Goal: Task Accomplishment & Management: Manage account settings

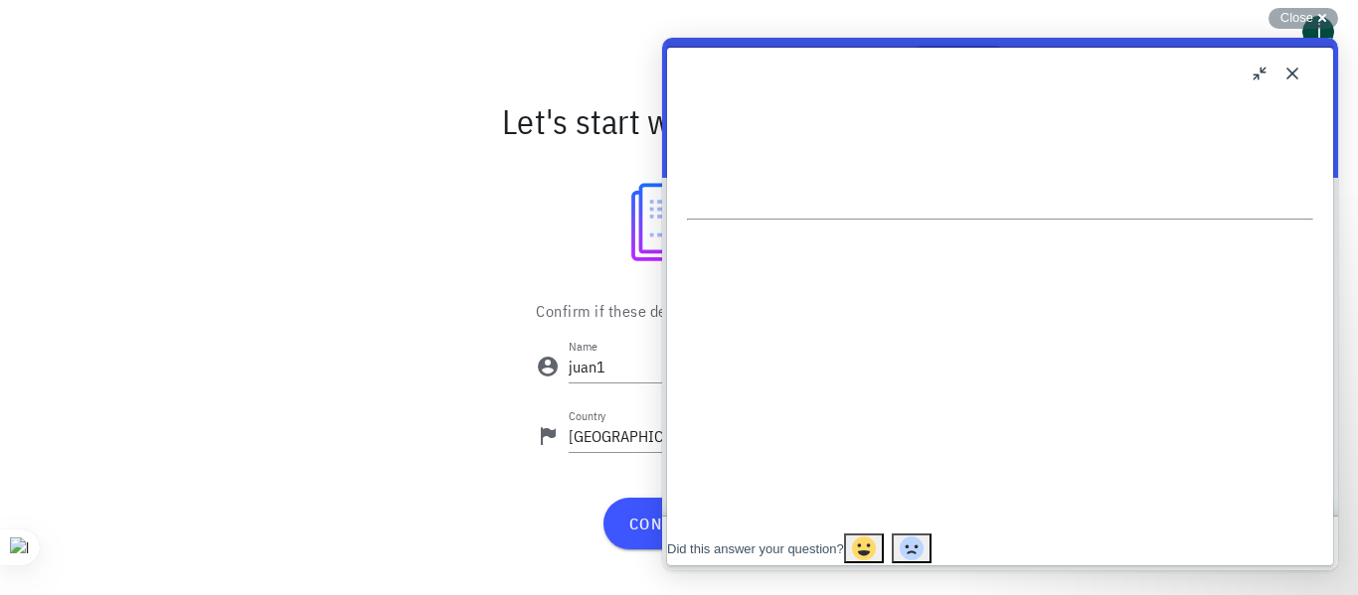
scroll to position [856, 0]
click at [628, 525] on span "confirm" at bounding box center [678, 524] width 102 height 20
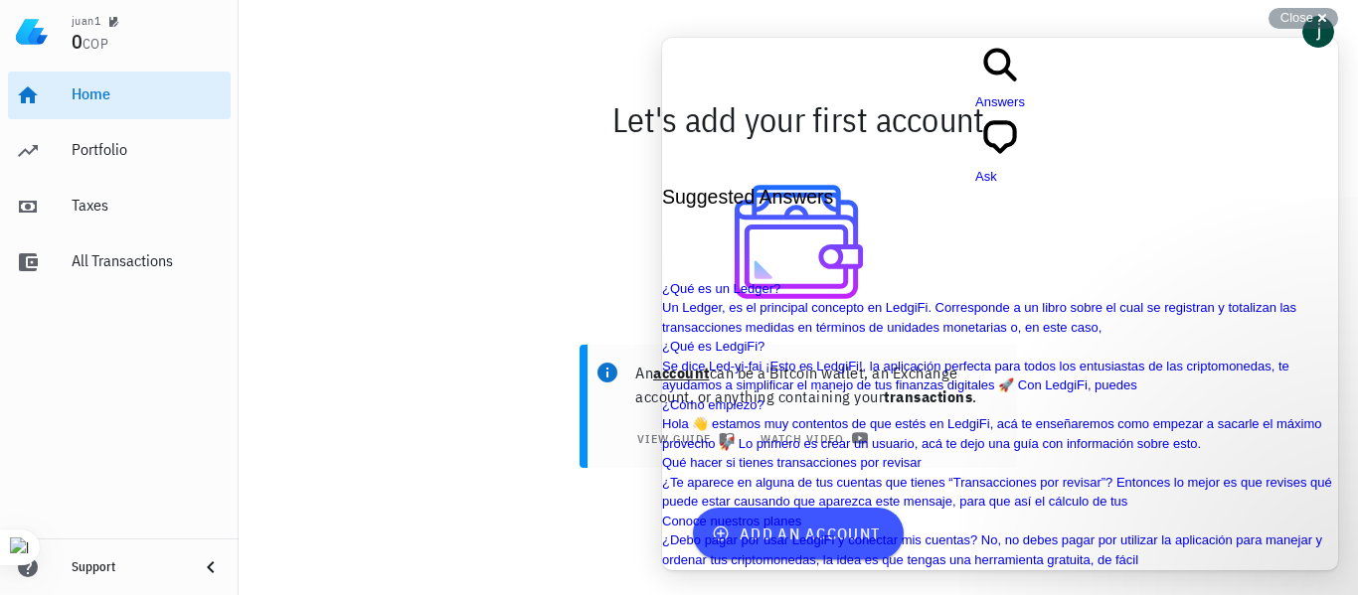
click at [541, 256] on div at bounding box center [799, 242] width 1096 height 158
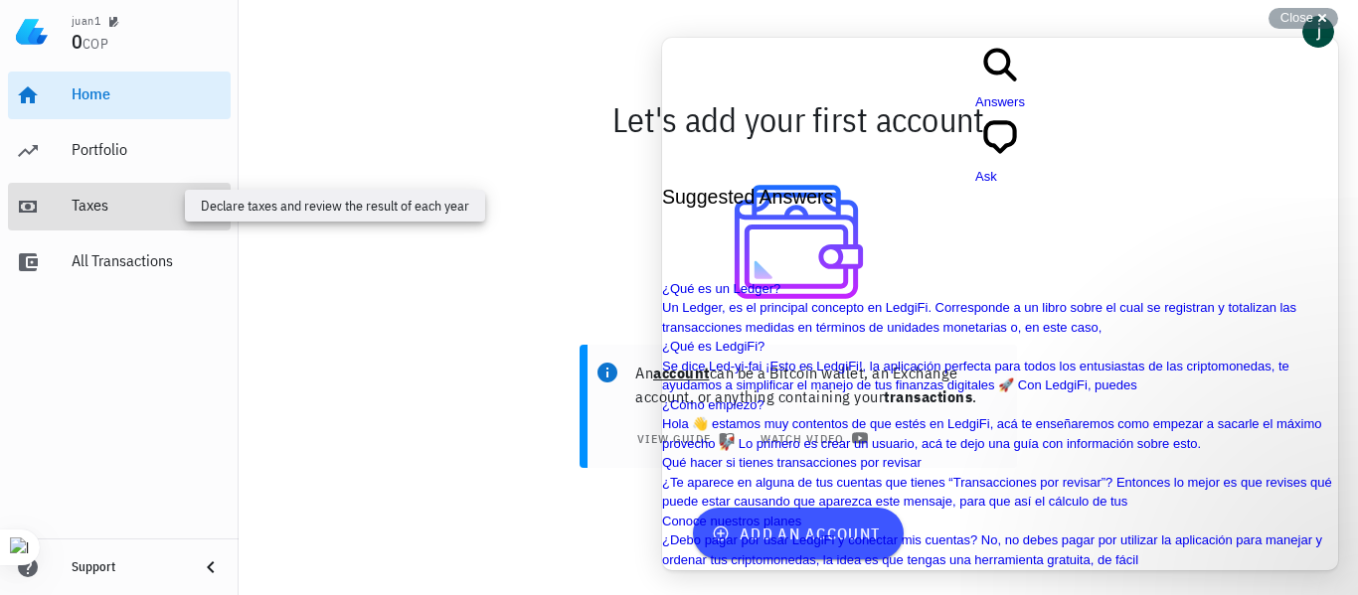
click at [101, 209] on div "Taxes" at bounding box center [147, 205] width 151 height 19
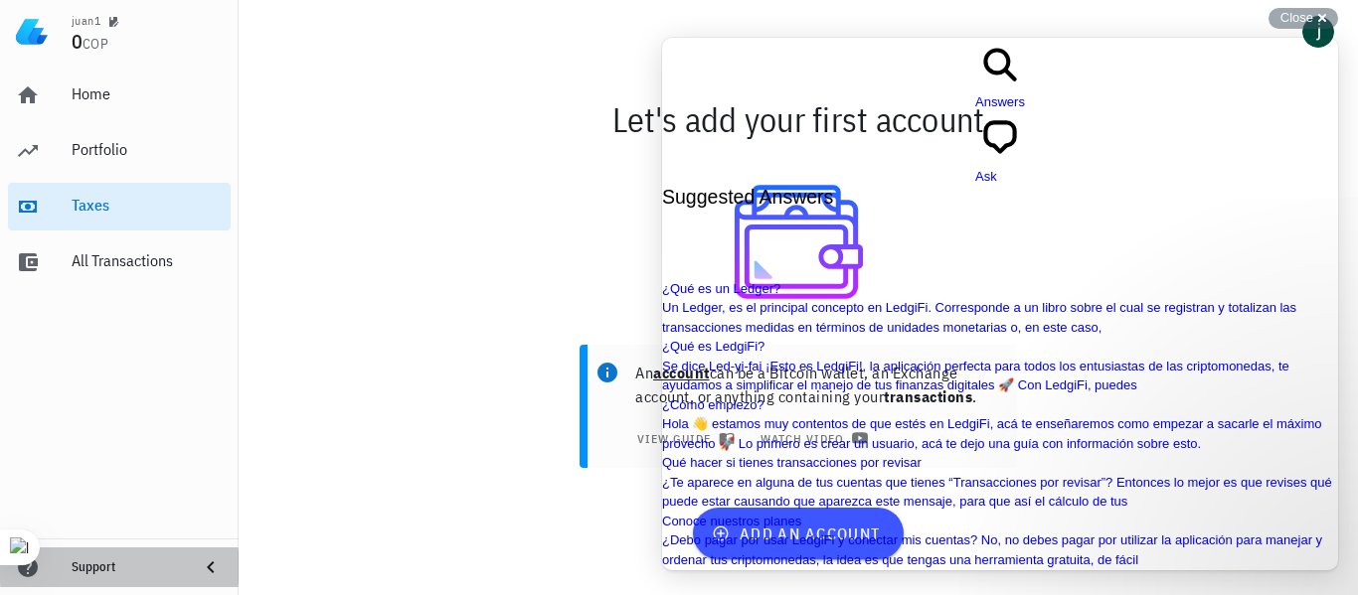
click at [212, 572] on icon at bounding box center [210, 568] width 7 height 12
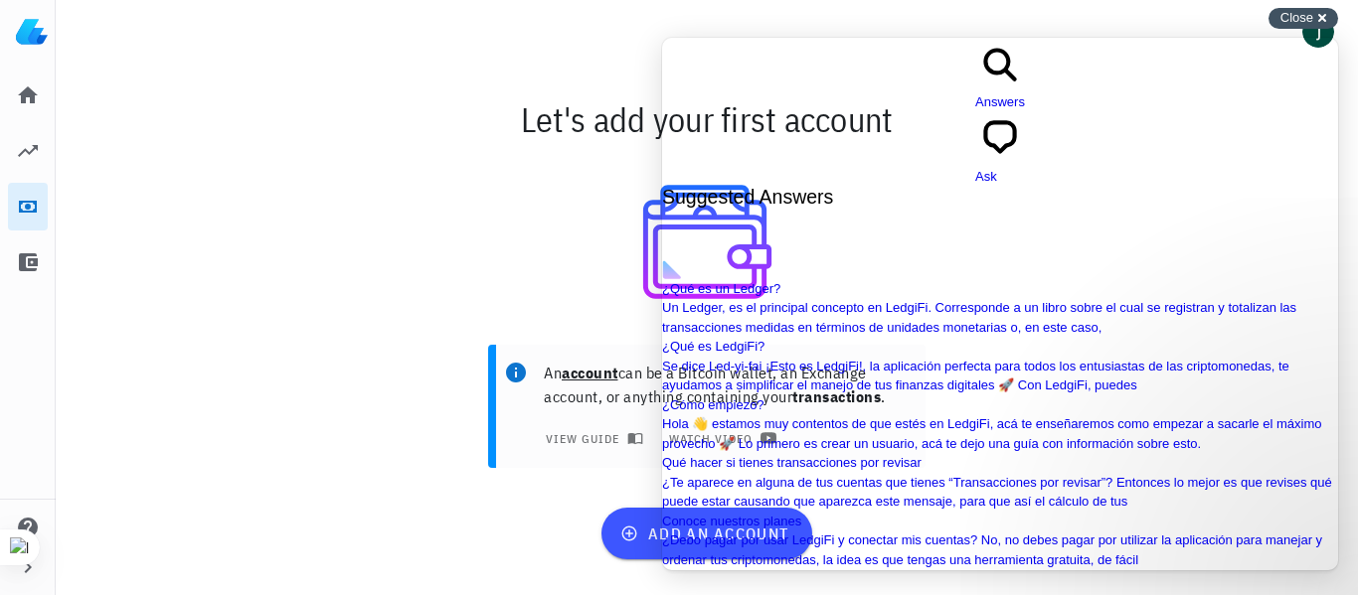
click at [1320, 20] on div "Close cross-small" at bounding box center [1304, 18] width 70 height 21
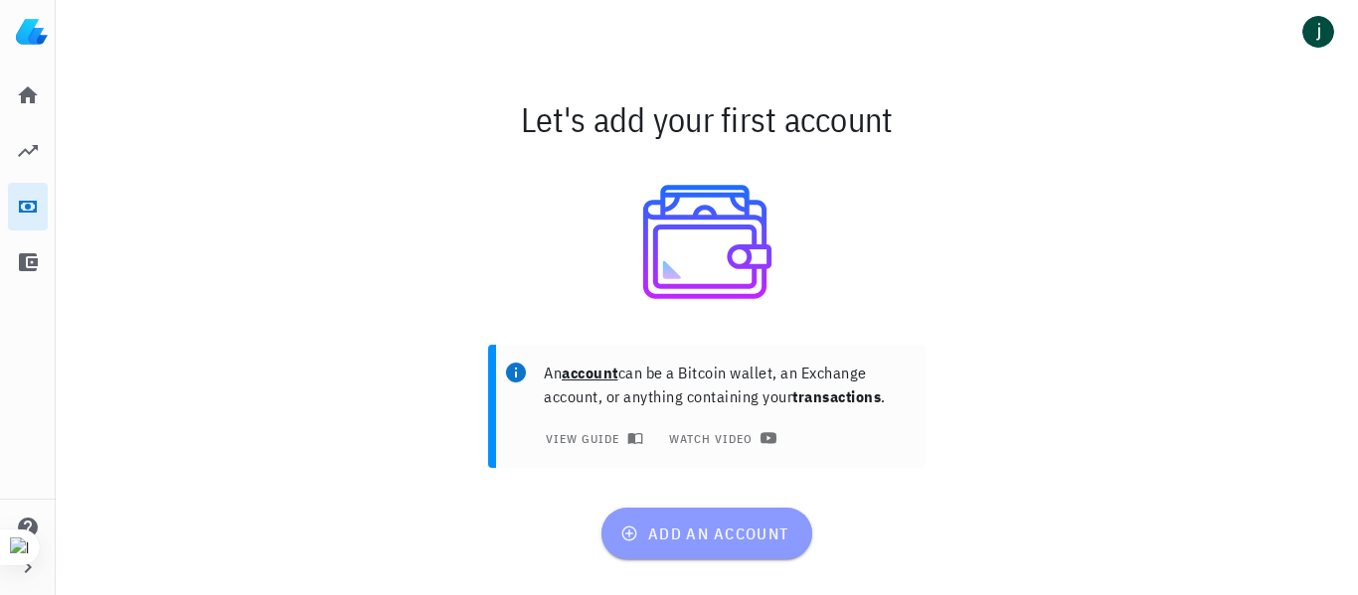
click at [724, 533] on span "add an account" at bounding box center [706, 534] width 164 height 20
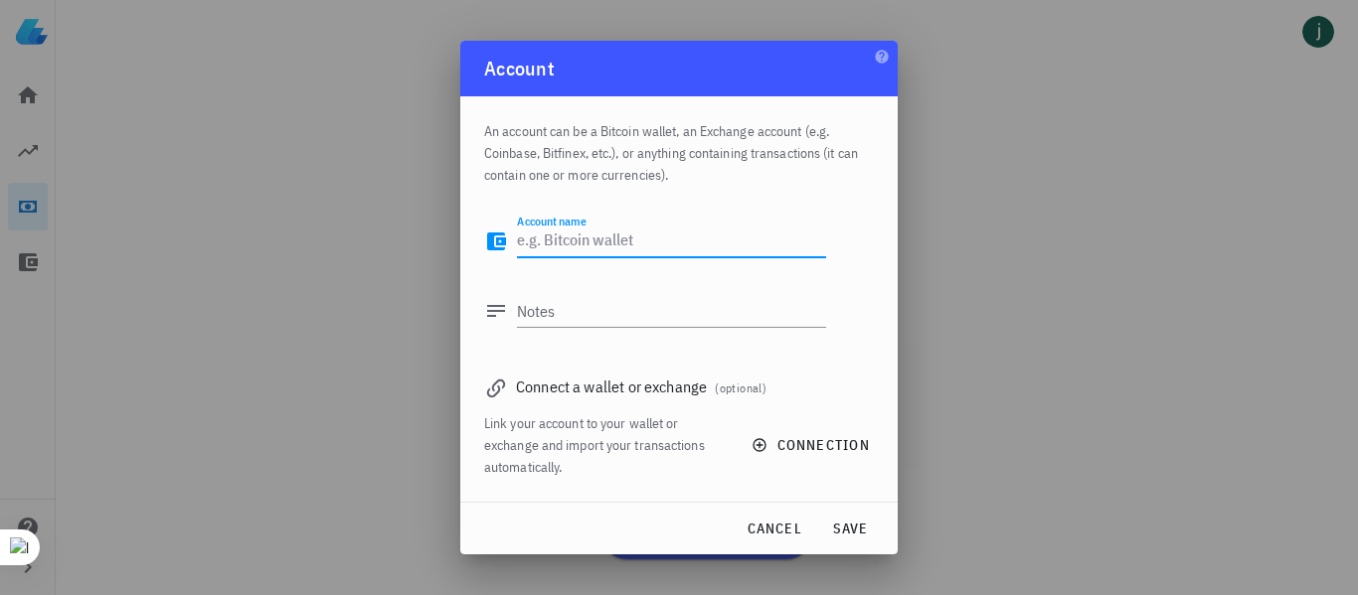
click at [650, 240] on textarea "Account name" at bounding box center [671, 242] width 309 height 32
type textarea "binancej"
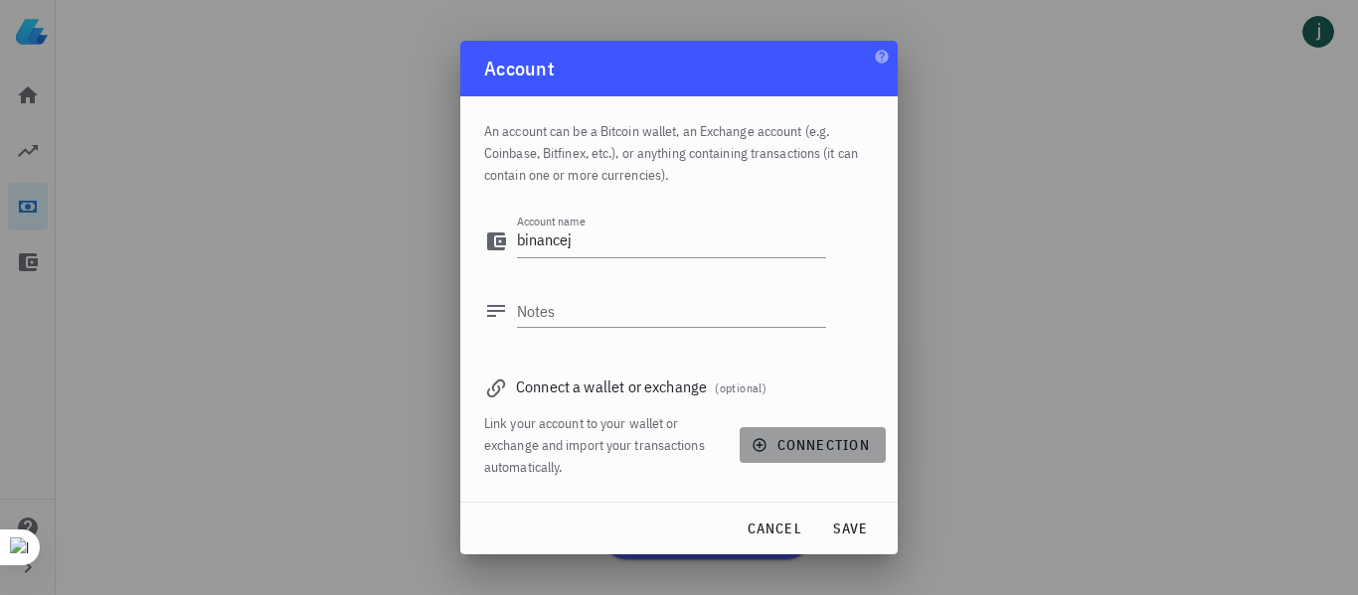
click at [773, 448] on span "connection" at bounding box center [813, 445] width 114 height 18
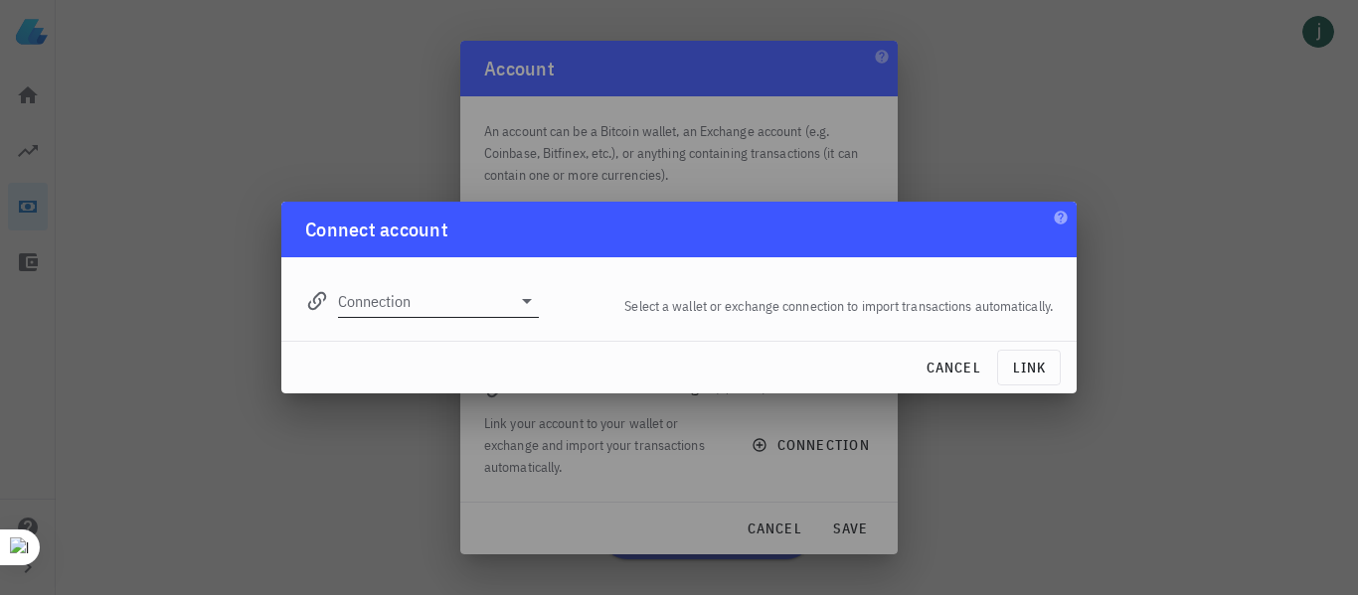
click at [523, 304] on icon at bounding box center [527, 301] width 24 height 24
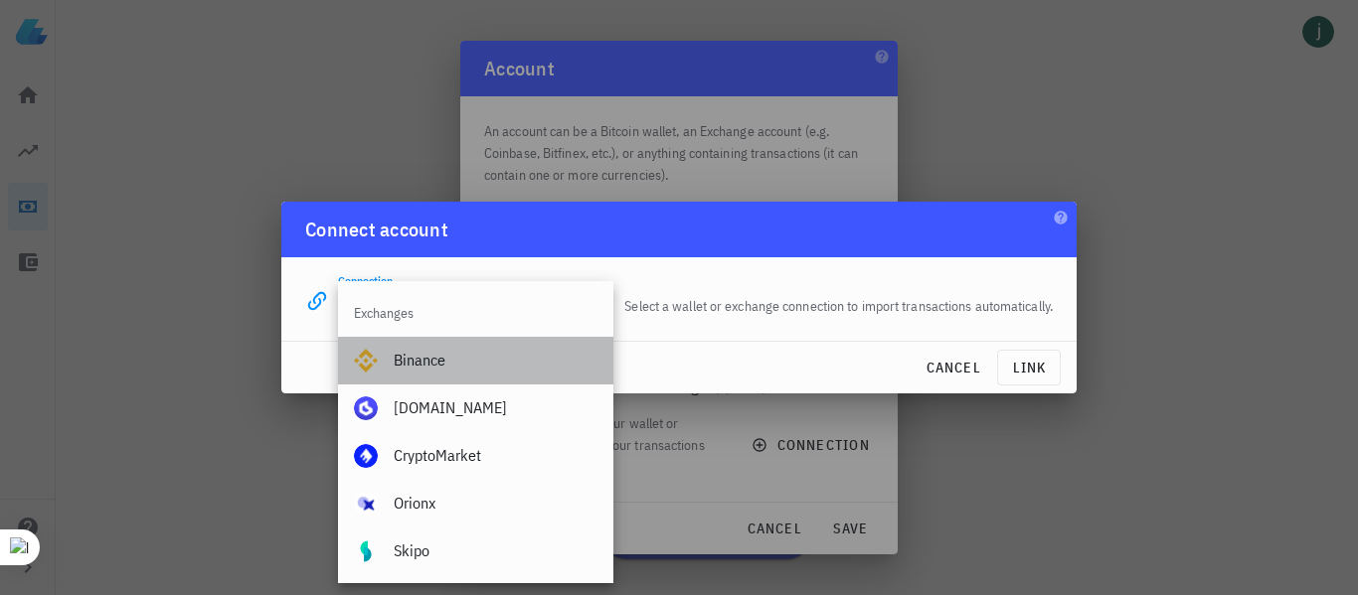
click at [442, 354] on div "Binance" at bounding box center [496, 360] width 204 height 19
type input "Binance"
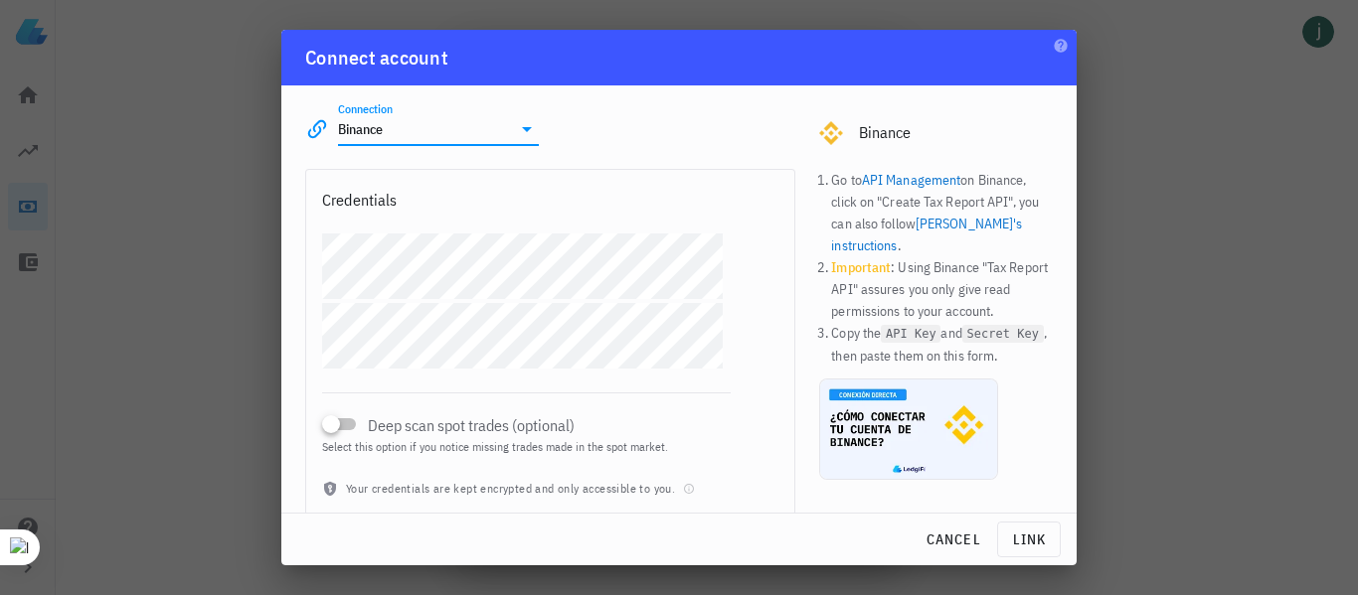
click at [909, 175] on link "API Management" at bounding box center [911, 180] width 98 height 18
click at [940, 225] on link "Binance's instructions" at bounding box center [926, 235] width 191 height 40
click at [1026, 544] on span "link" at bounding box center [1029, 540] width 46 height 18
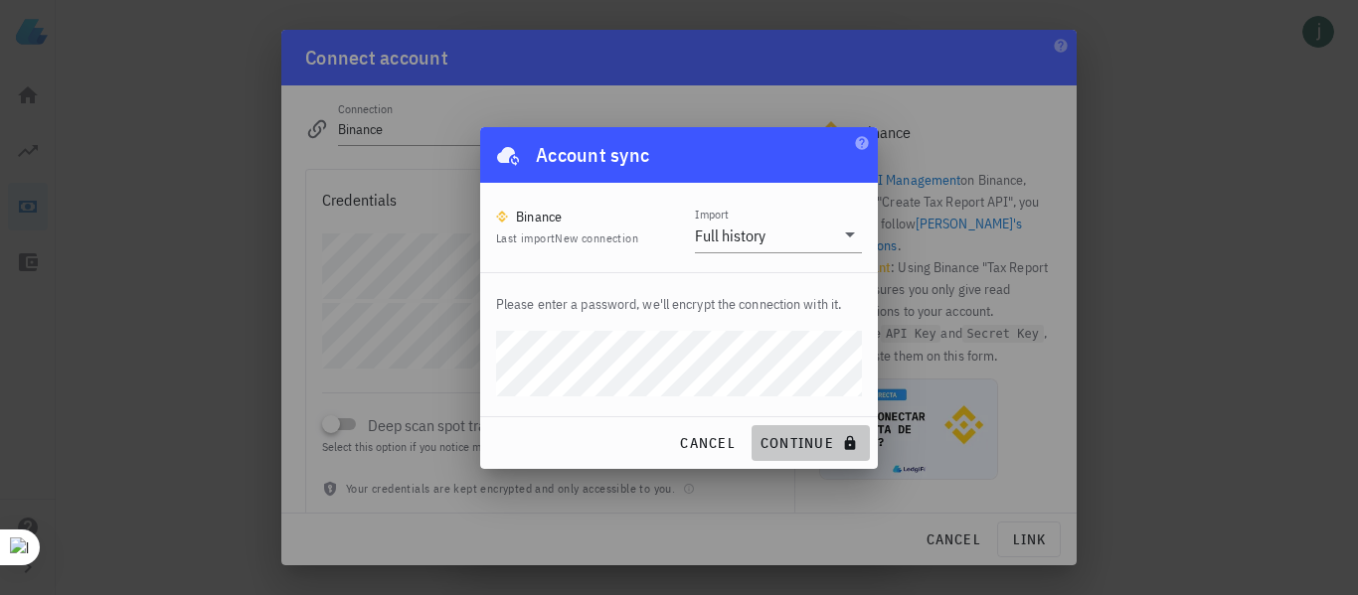
click at [787, 444] on span "continue" at bounding box center [811, 443] width 102 height 18
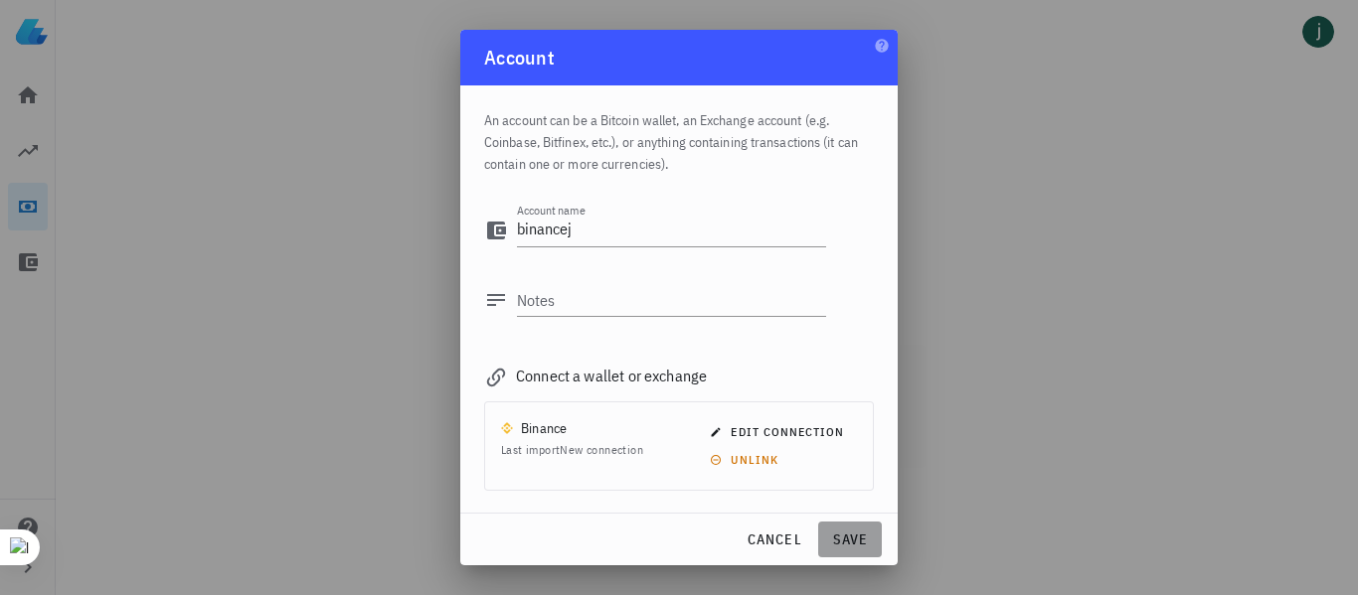
click at [850, 542] on span "save" at bounding box center [850, 540] width 48 height 18
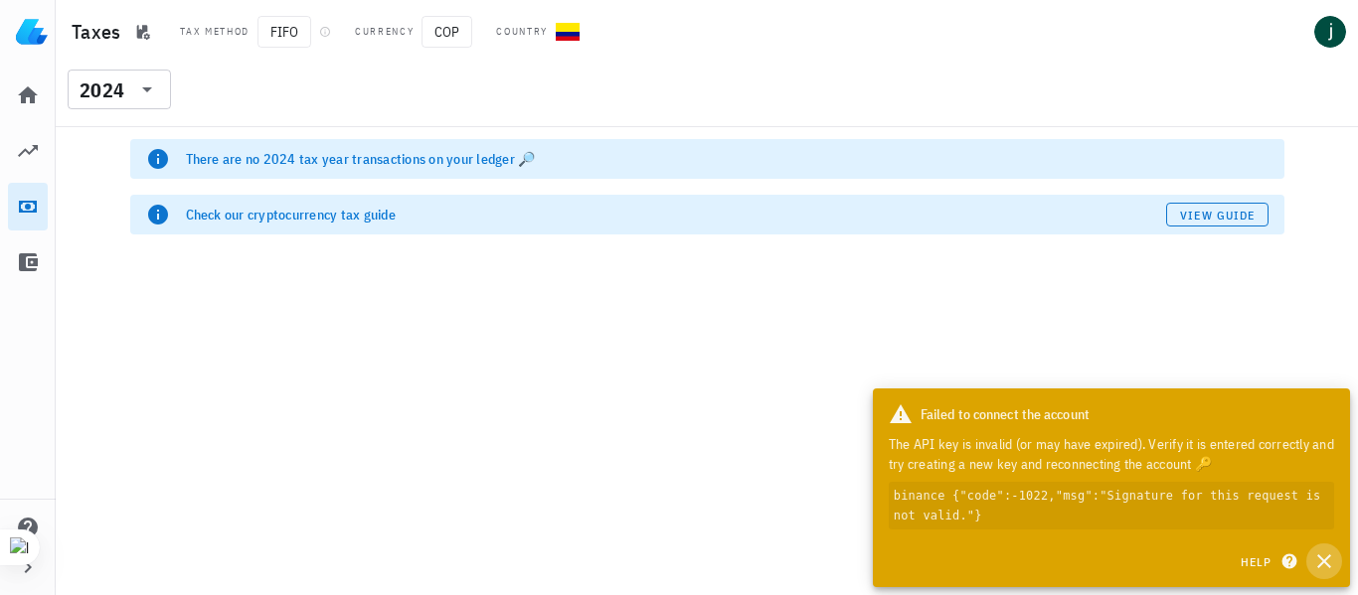
click at [1324, 566] on icon "button" at bounding box center [1324, 562] width 24 height 24
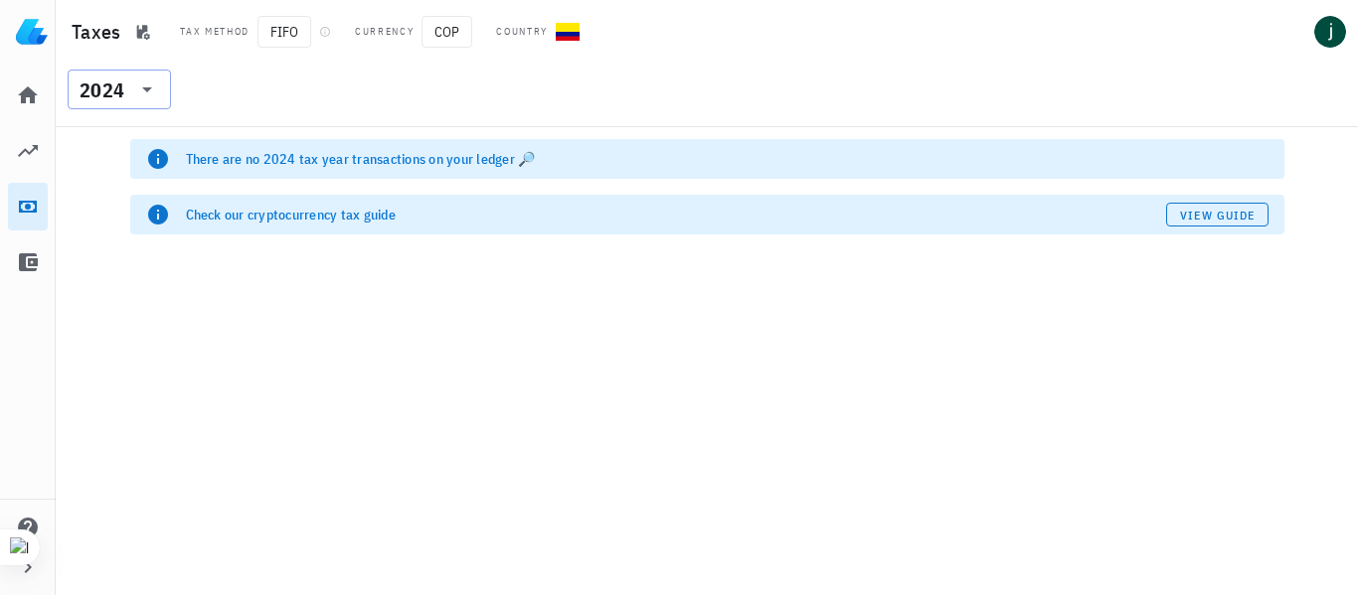
click at [153, 86] on icon at bounding box center [147, 90] width 24 height 24
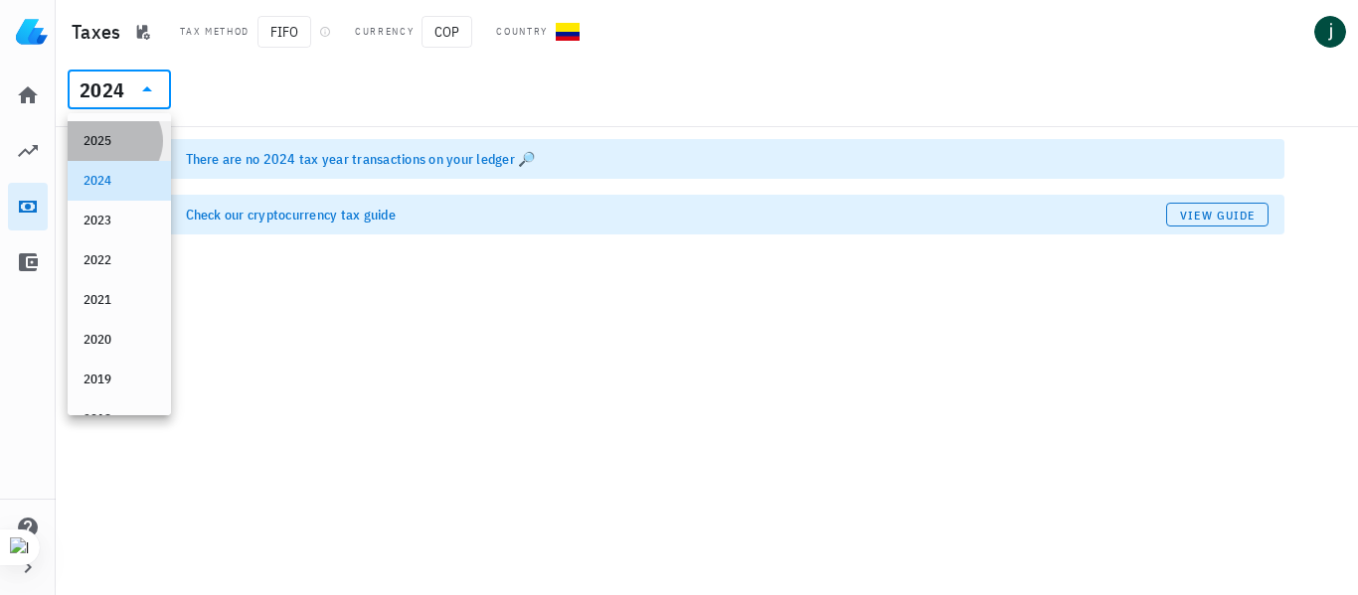
click at [126, 143] on div "2025" at bounding box center [120, 141] width 72 height 16
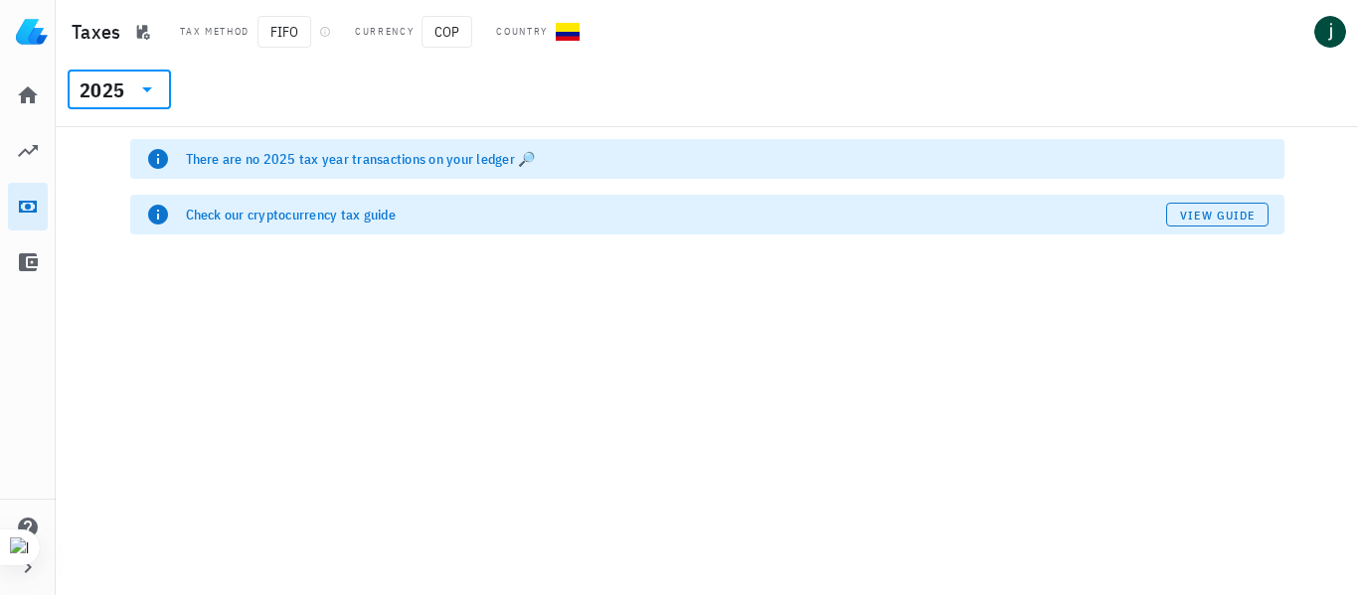
click at [153, 92] on icon at bounding box center [147, 90] width 24 height 24
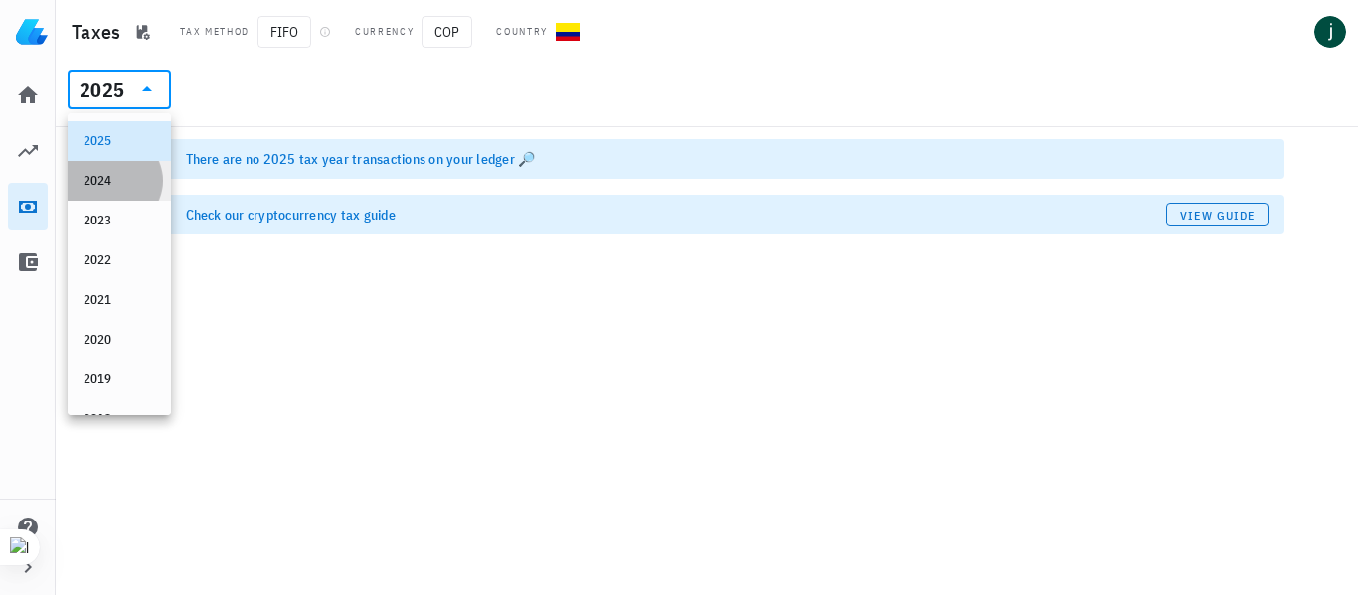
click at [104, 187] on div "2024" at bounding box center [120, 181] width 72 height 16
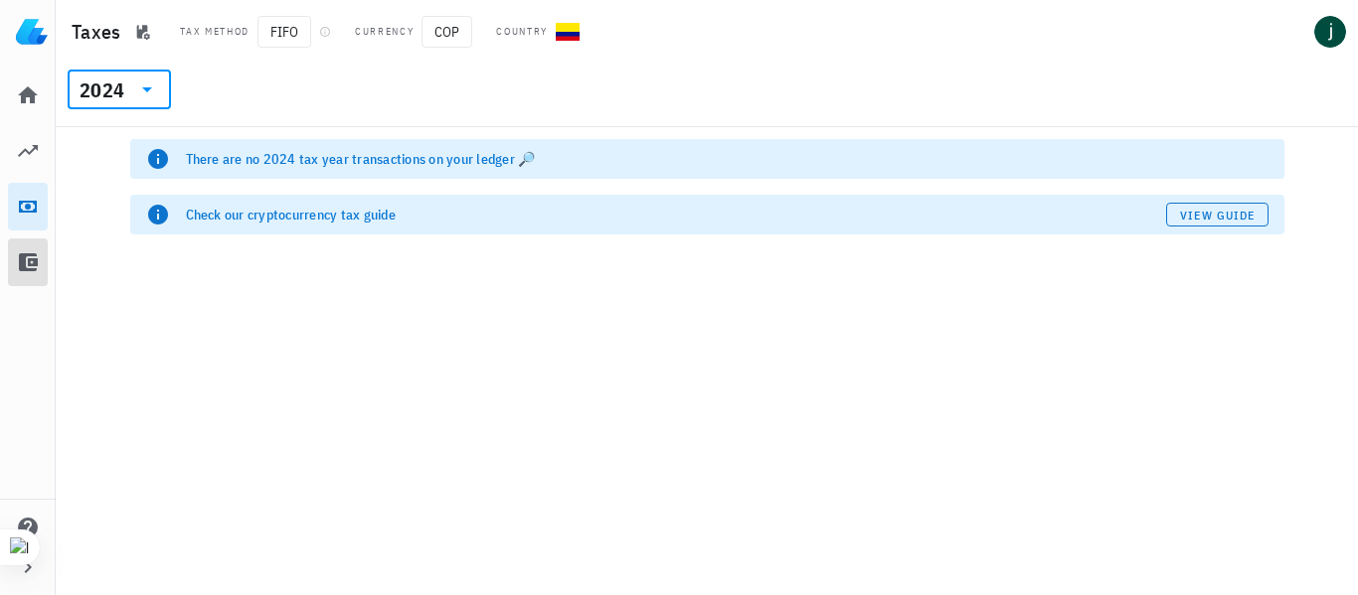
click at [24, 254] on icon at bounding box center [28, 263] width 19 height 18
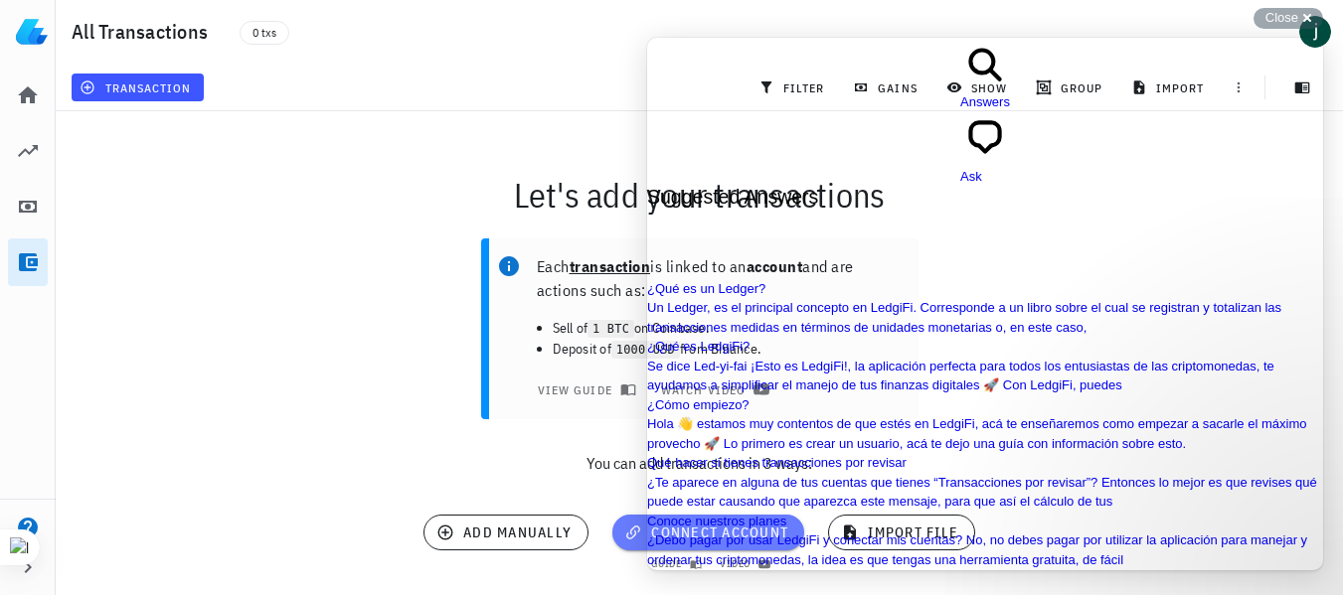
click at [629, 536] on icon "button" at bounding box center [633, 533] width 18 height 24
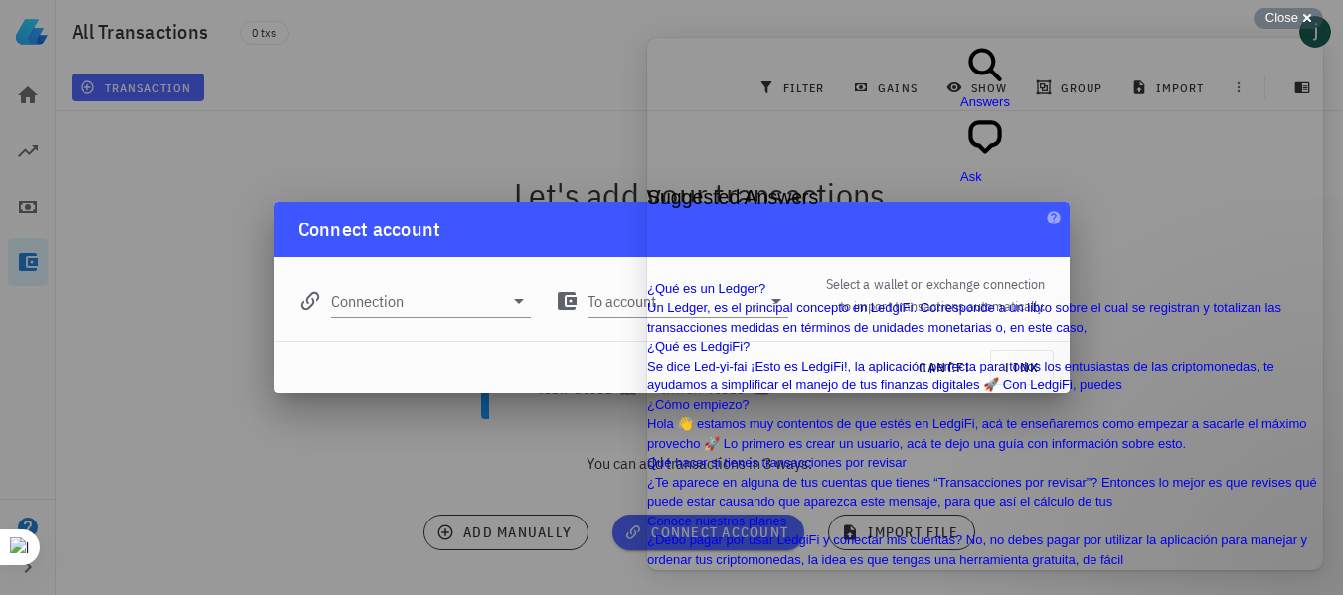
click at [1303, 21] on div "Close cross-small" at bounding box center [1289, 18] width 70 height 21
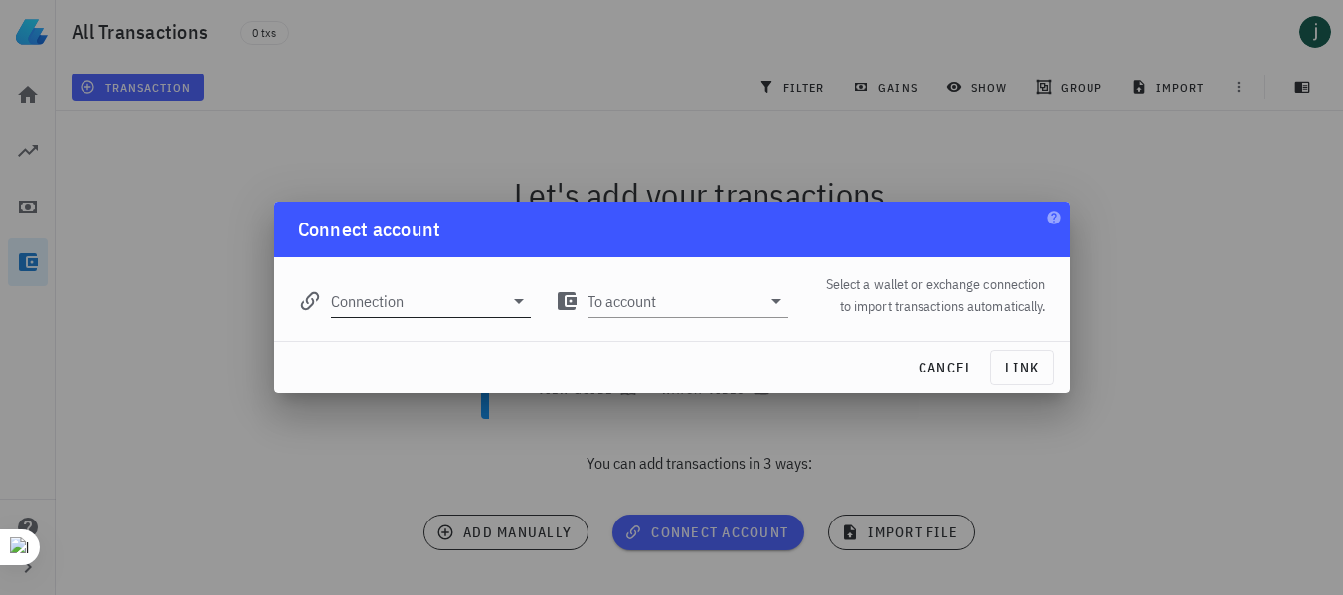
click at [531, 306] on icon at bounding box center [519, 301] width 24 height 24
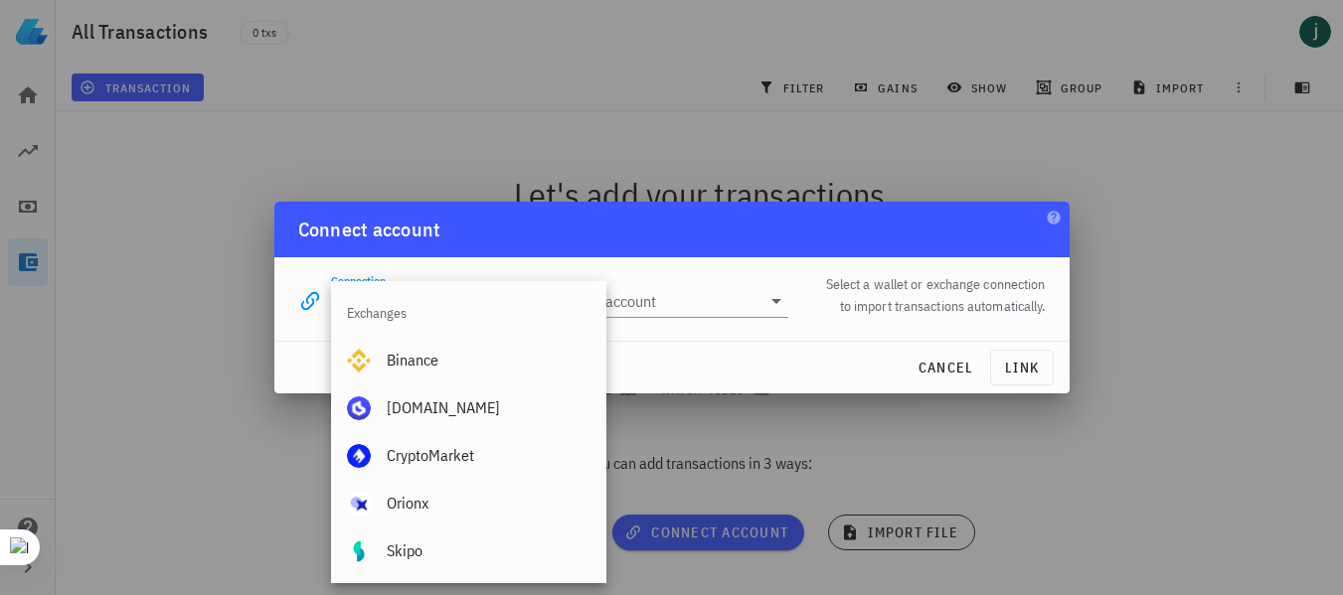
click at [507, 299] on div "Exchanges" at bounding box center [468, 313] width 275 height 48
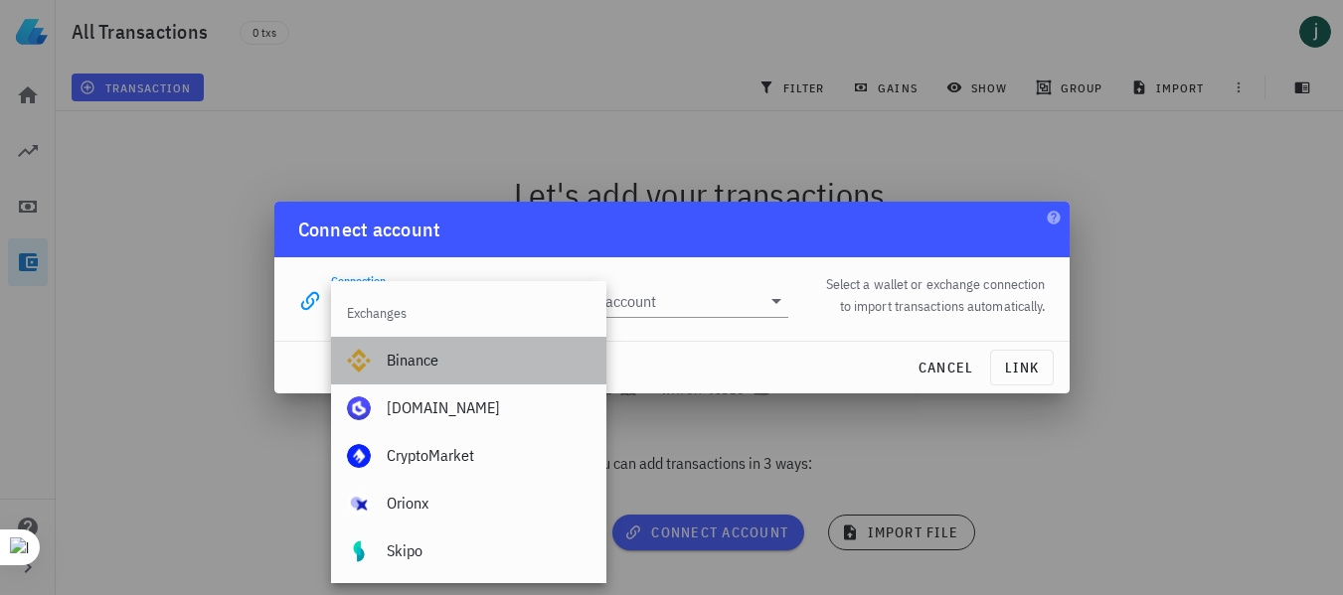
click at [450, 343] on div "Binance" at bounding box center [489, 360] width 204 height 43
type input "Binance"
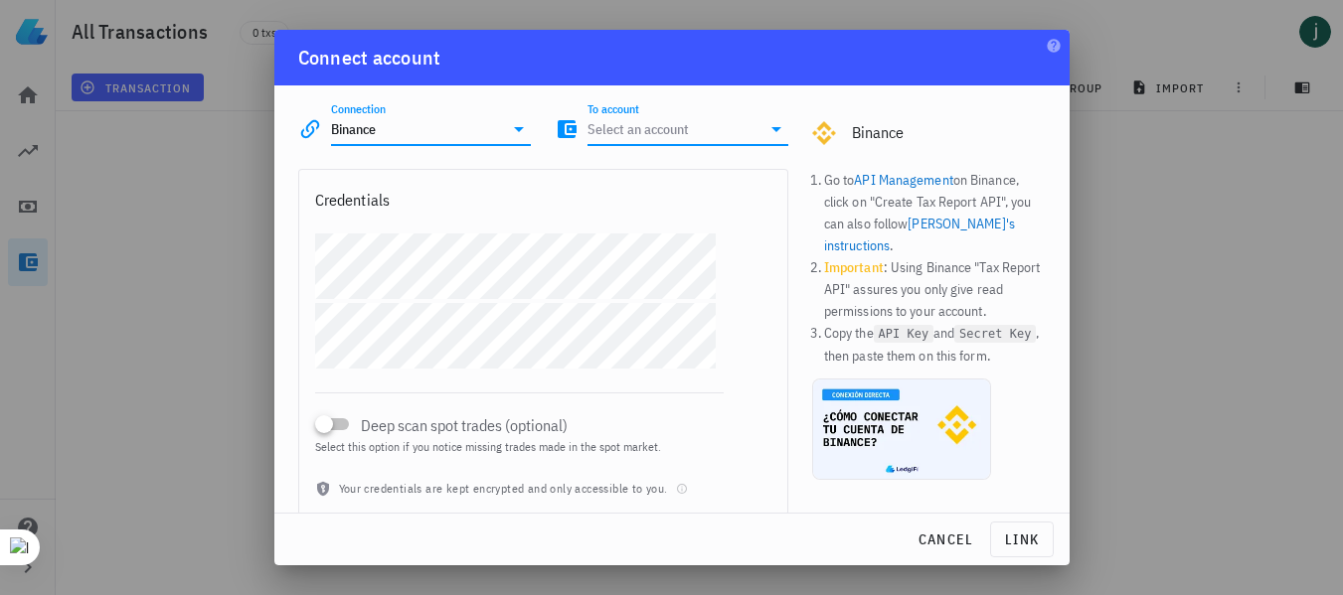
click at [681, 132] on input "To account" at bounding box center [674, 129] width 173 height 32
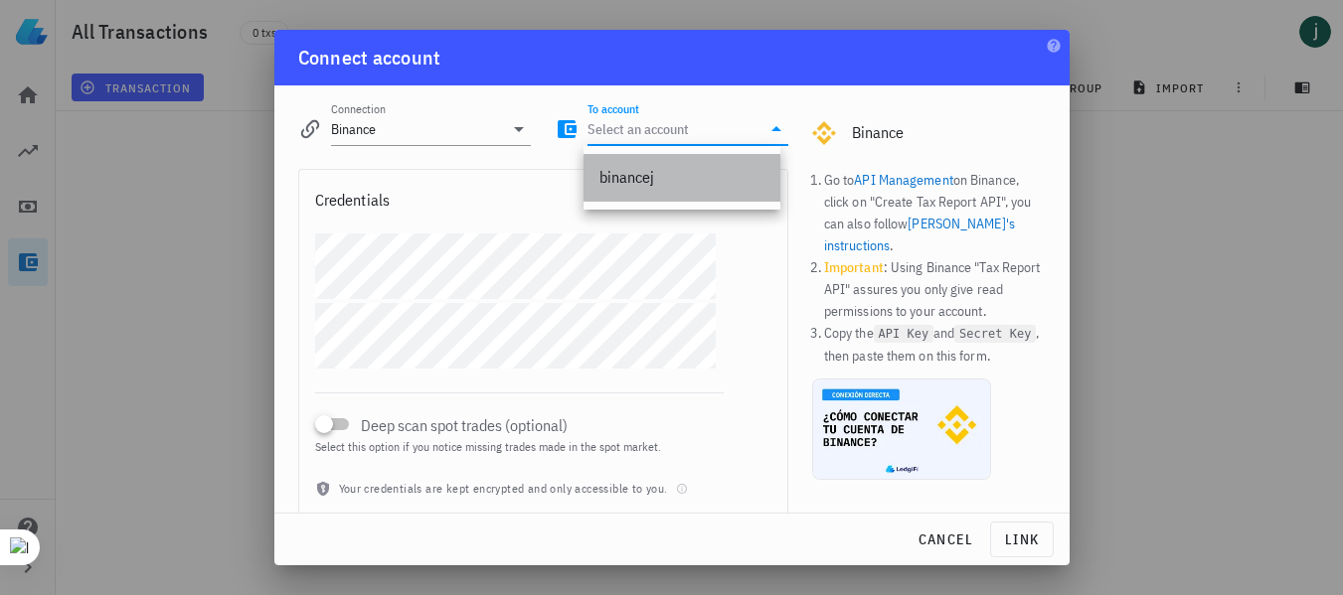
click at [662, 187] on div "binancej" at bounding box center [681, 177] width 165 height 19
type input "binancej"
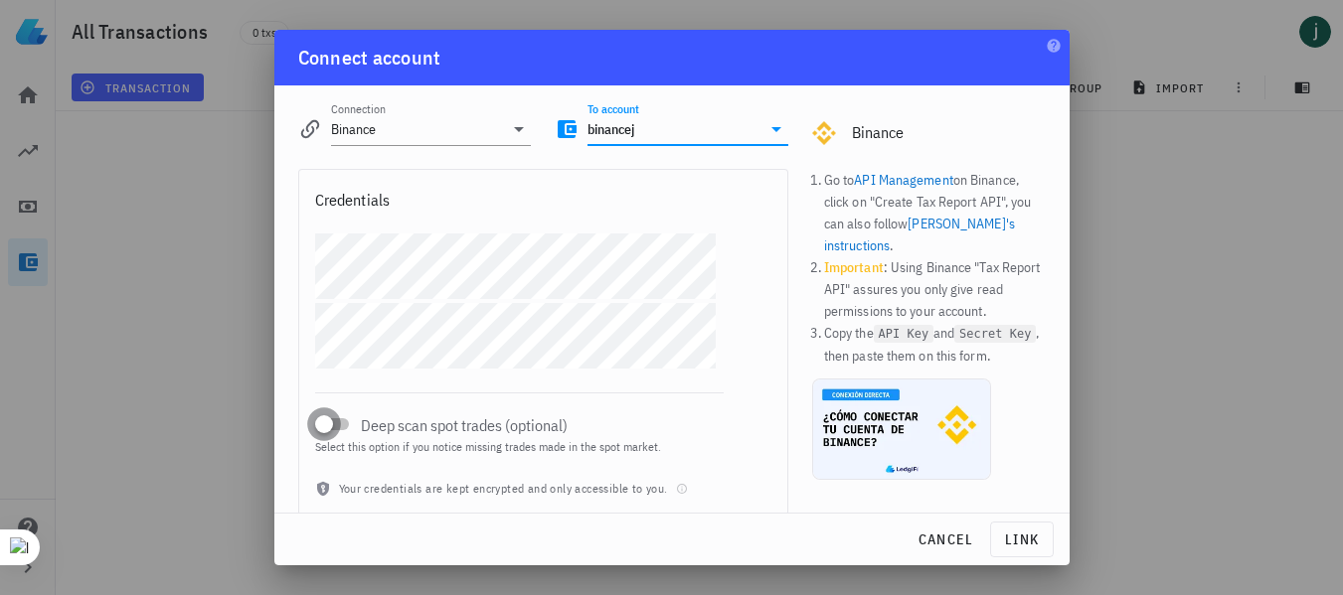
click at [335, 430] on div at bounding box center [324, 425] width 28 height 28
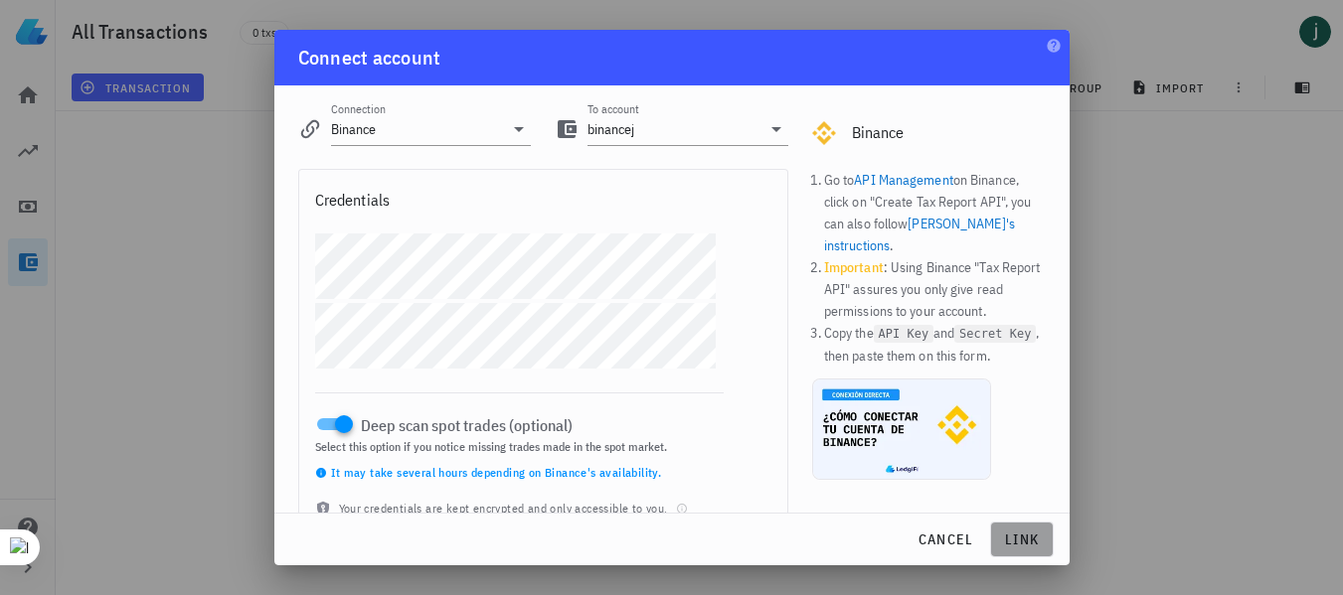
click at [1017, 544] on span "link" at bounding box center [1022, 540] width 46 height 18
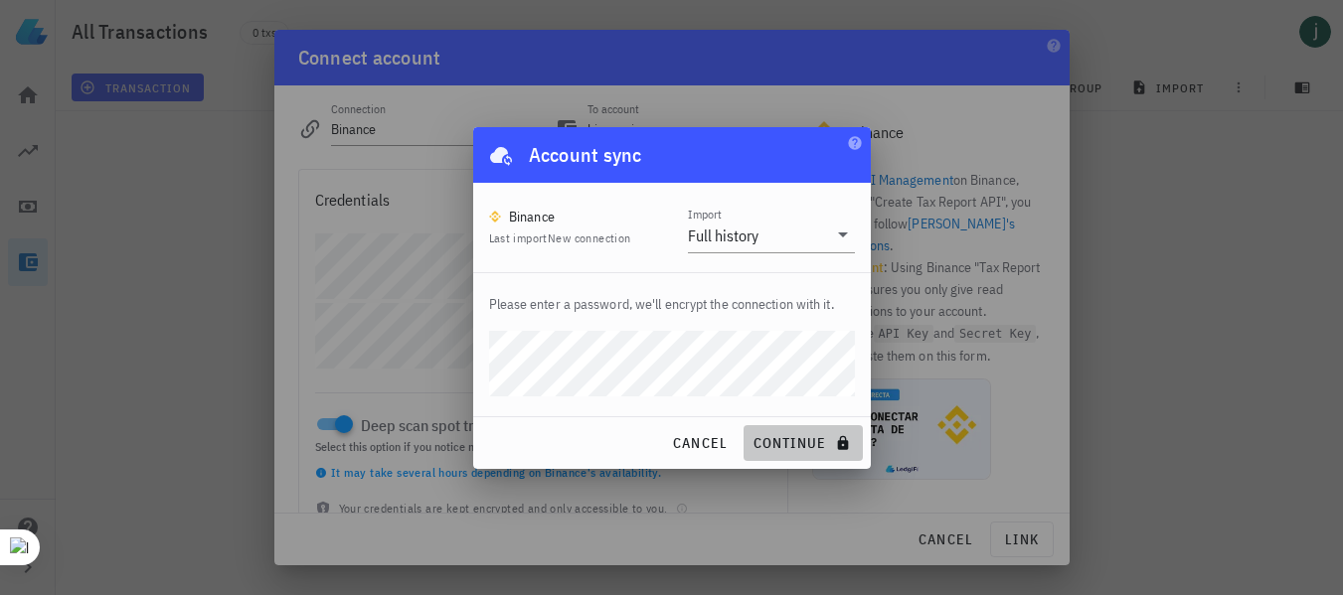
click at [773, 448] on span "continue" at bounding box center [803, 443] width 102 height 18
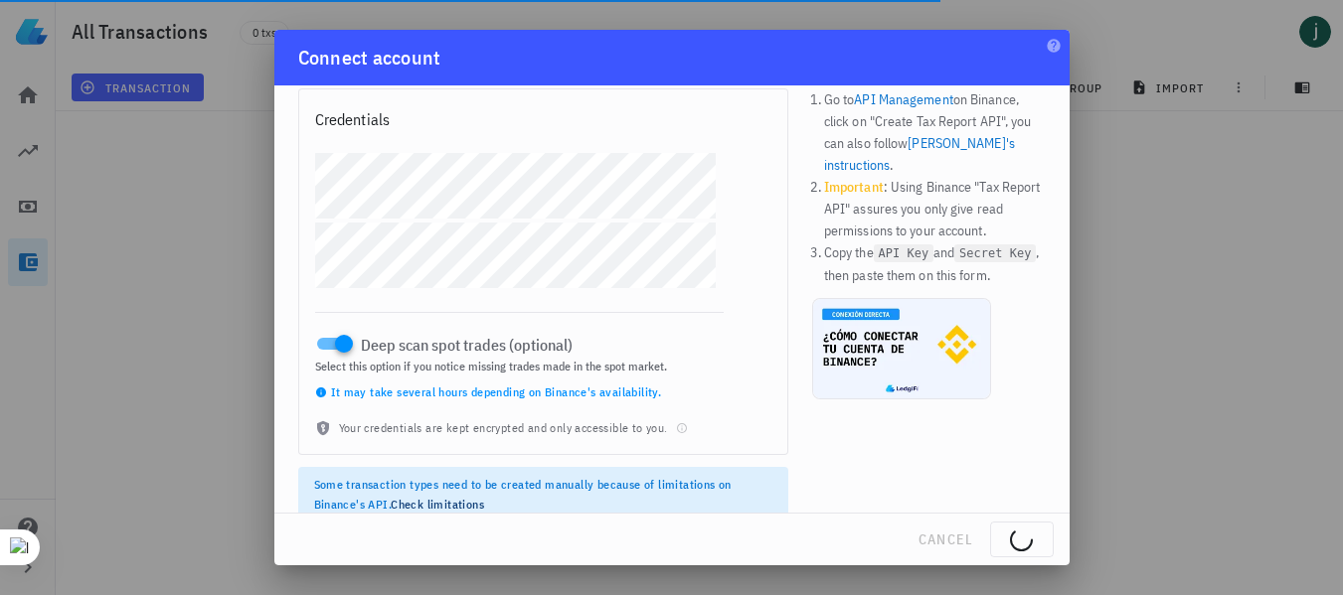
scroll to position [102, 0]
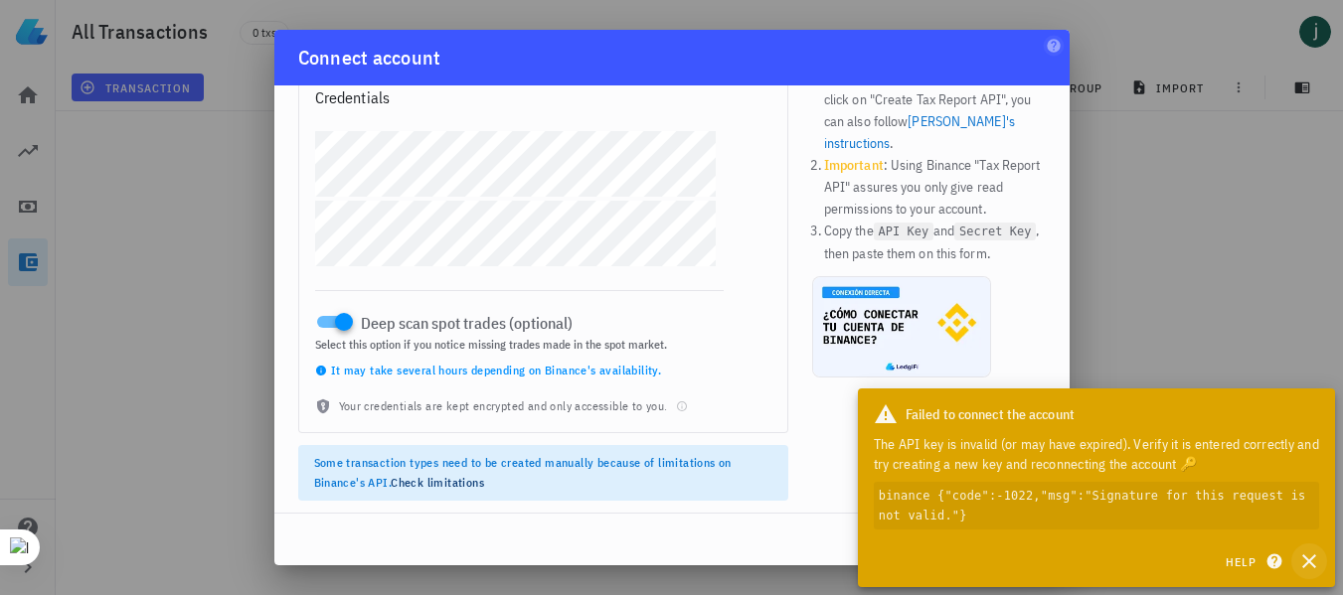
click at [1306, 565] on icon "button" at bounding box center [1309, 562] width 14 height 14
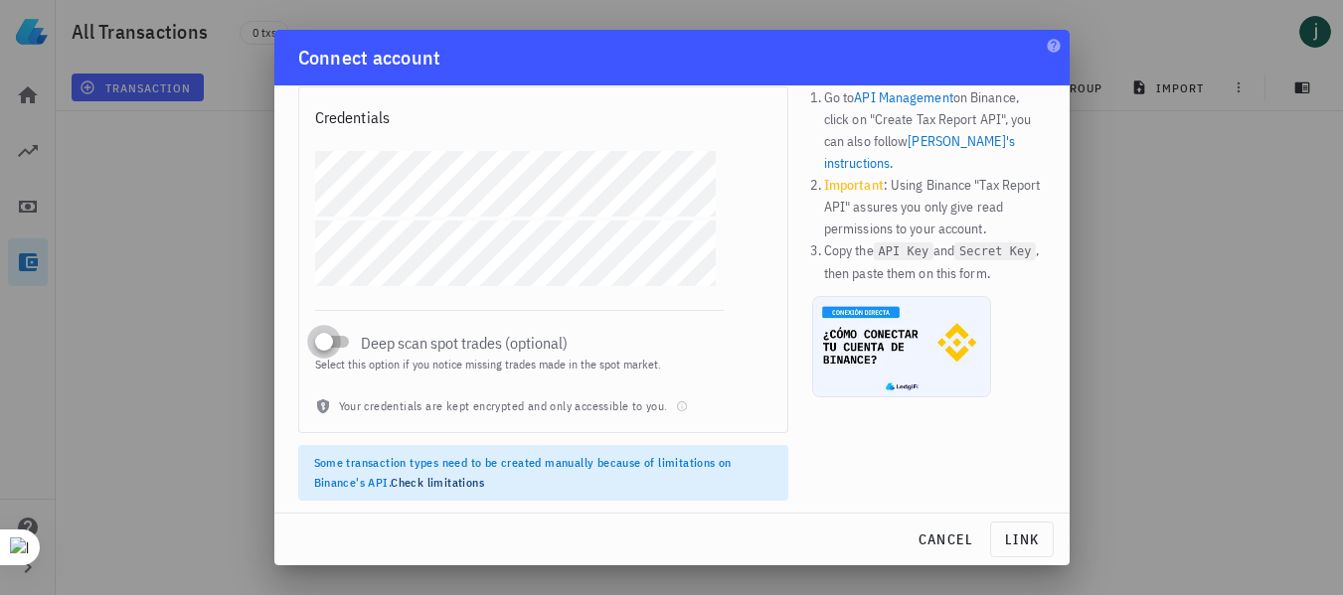
scroll to position [83, 0]
click at [1031, 551] on button "link" at bounding box center [1022, 540] width 64 height 36
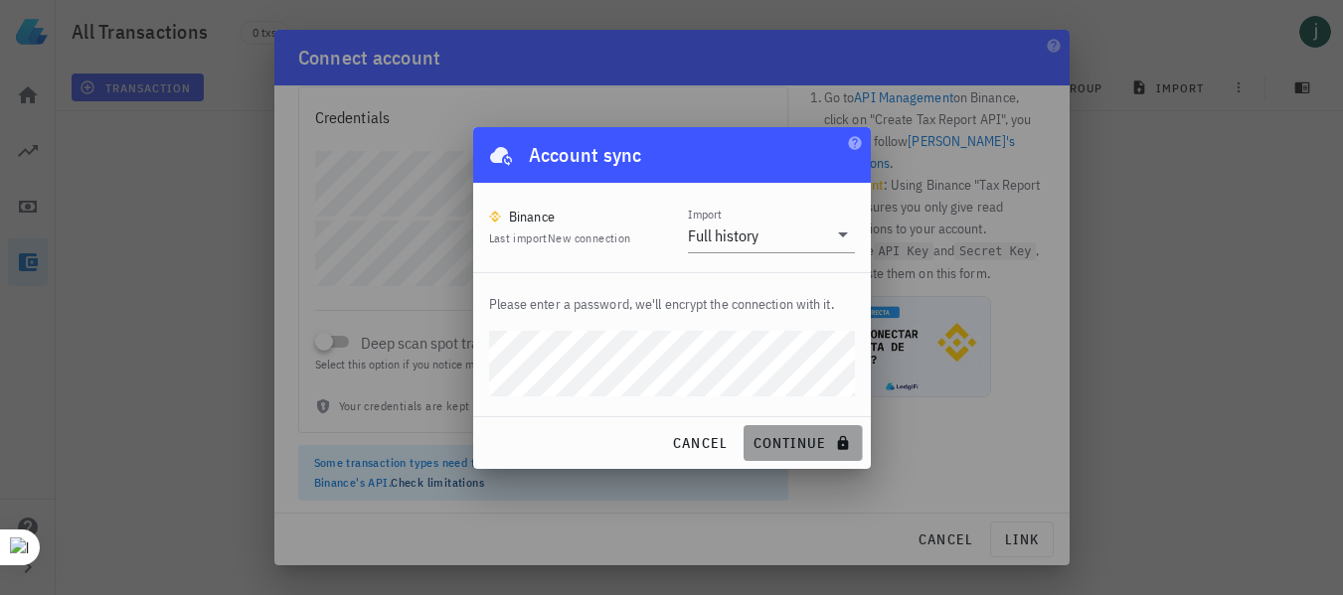
click at [799, 434] on span "continue" at bounding box center [803, 443] width 102 height 18
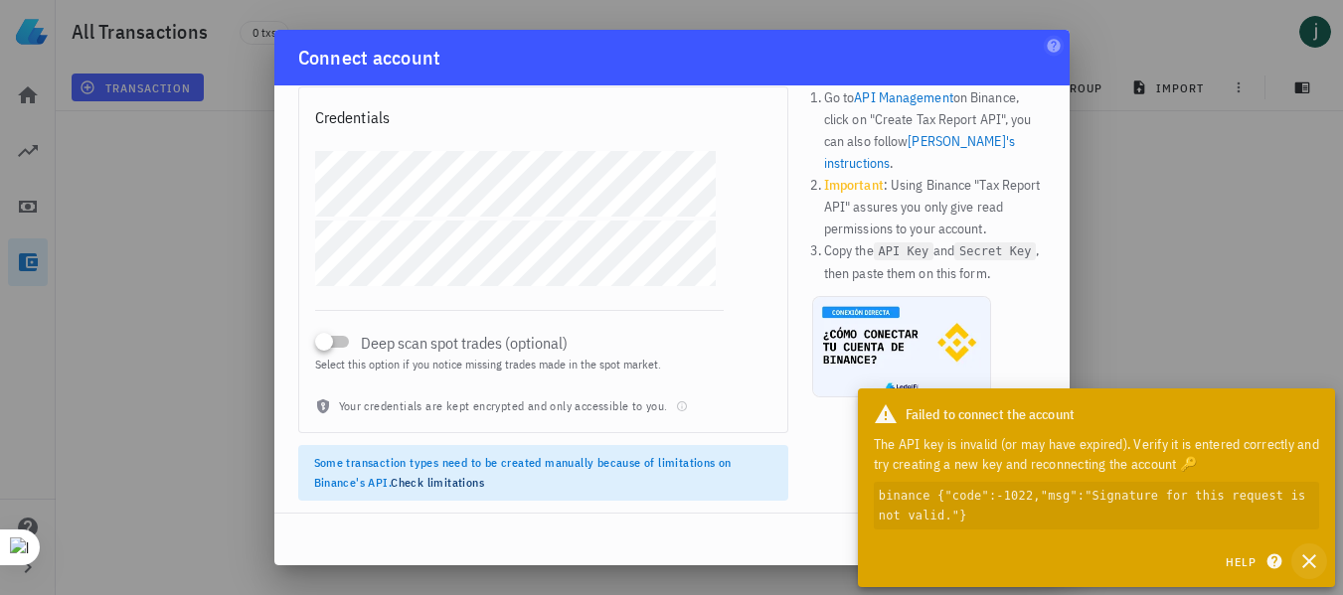
click at [1307, 566] on icon "button" at bounding box center [1309, 562] width 24 height 24
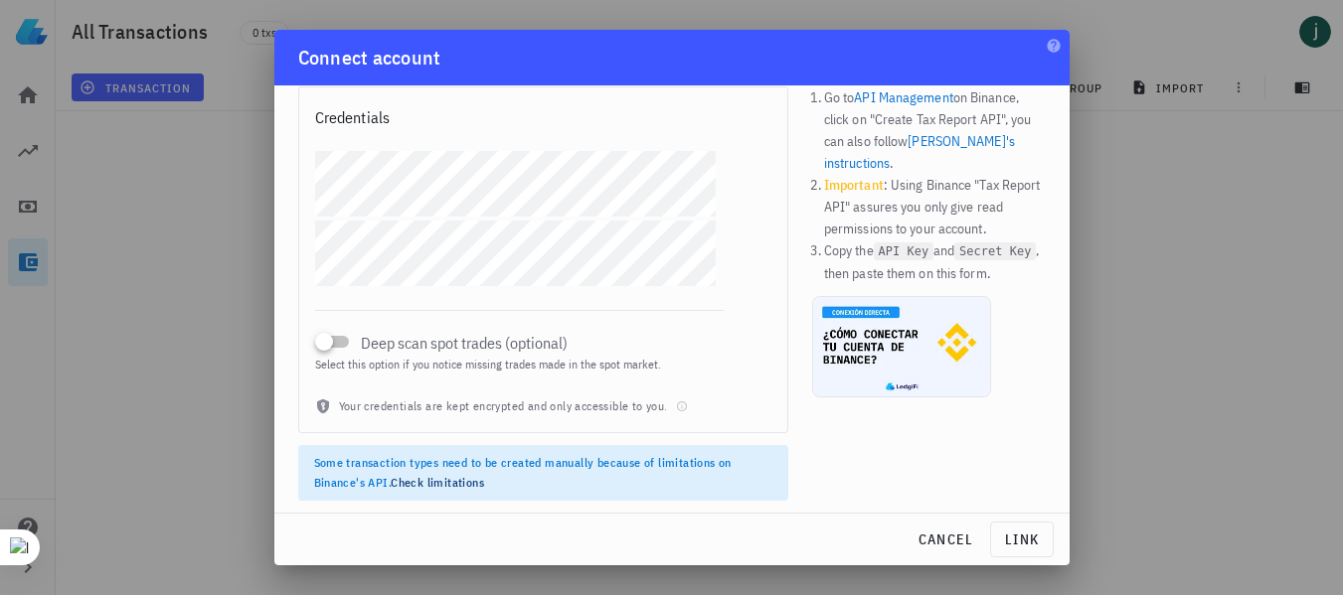
click at [1152, 195] on div at bounding box center [671, 297] width 1343 height 595
